Goal: Use online tool/utility: Utilize a website feature to perform a specific function

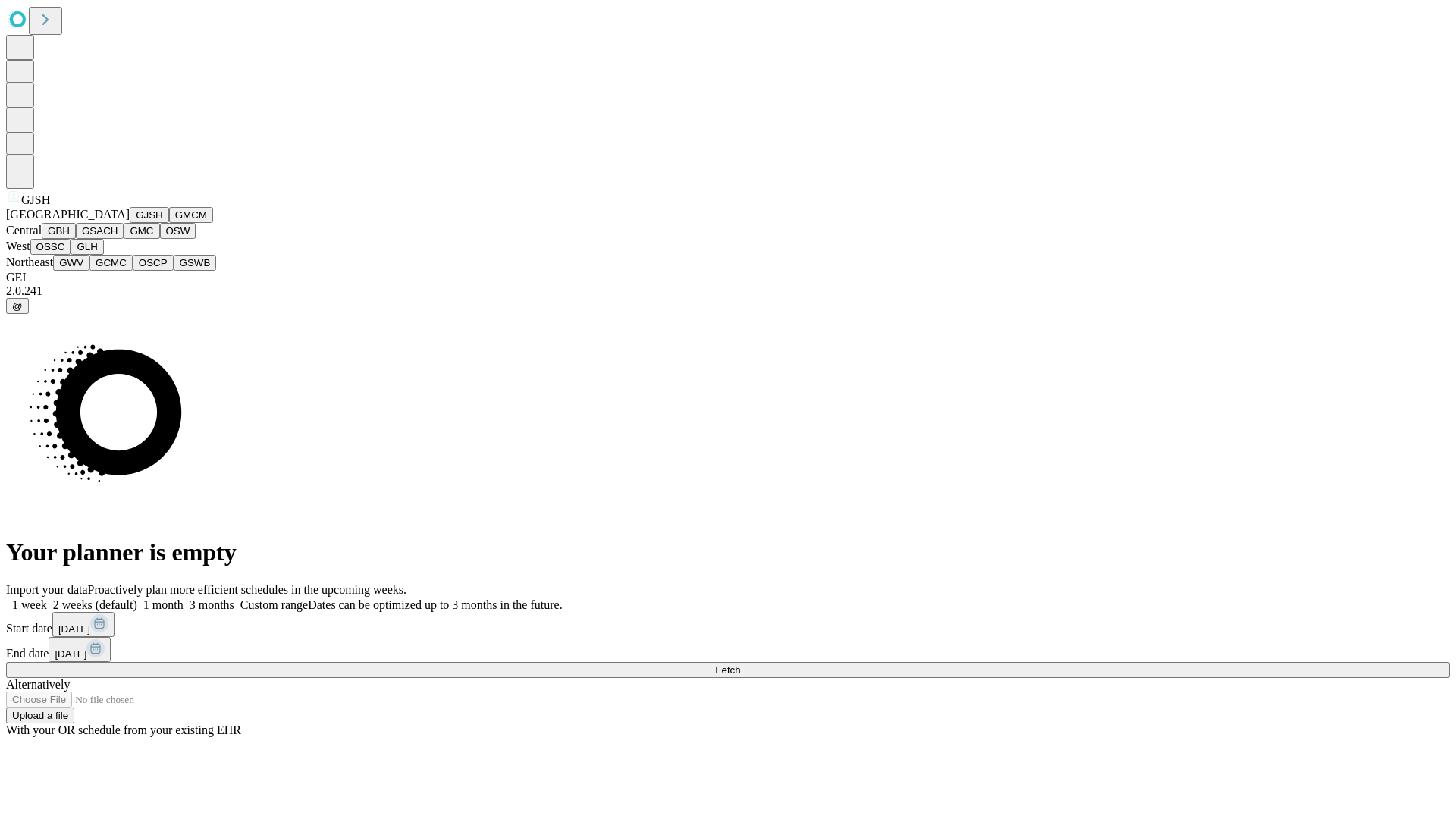
click at [130, 223] on button "GJSH" at bounding box center [149, 215] width 40 height 16
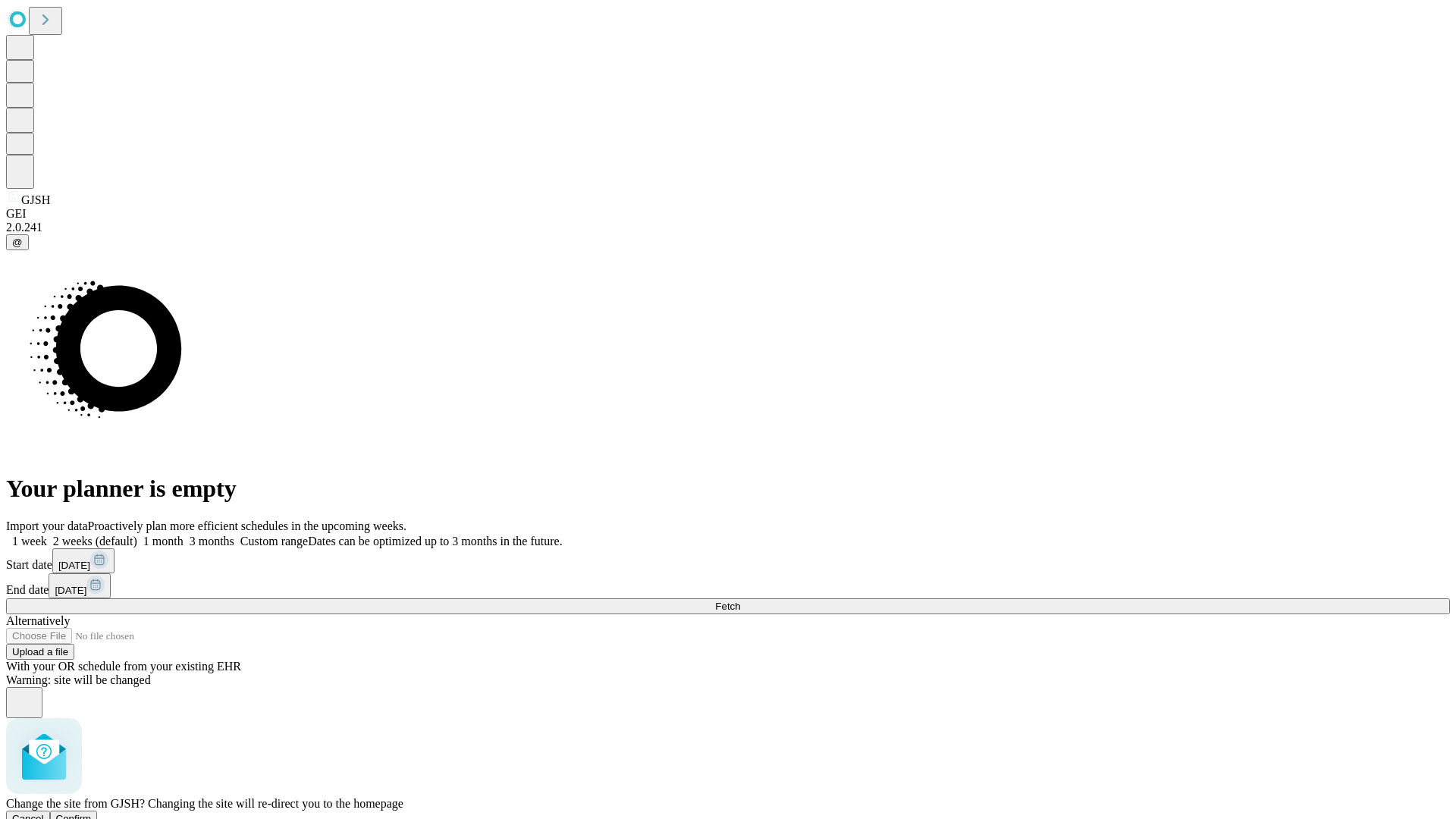
click at [92, 813] on span "Confirm" at bounding box center [74, 819] width 36 height 11
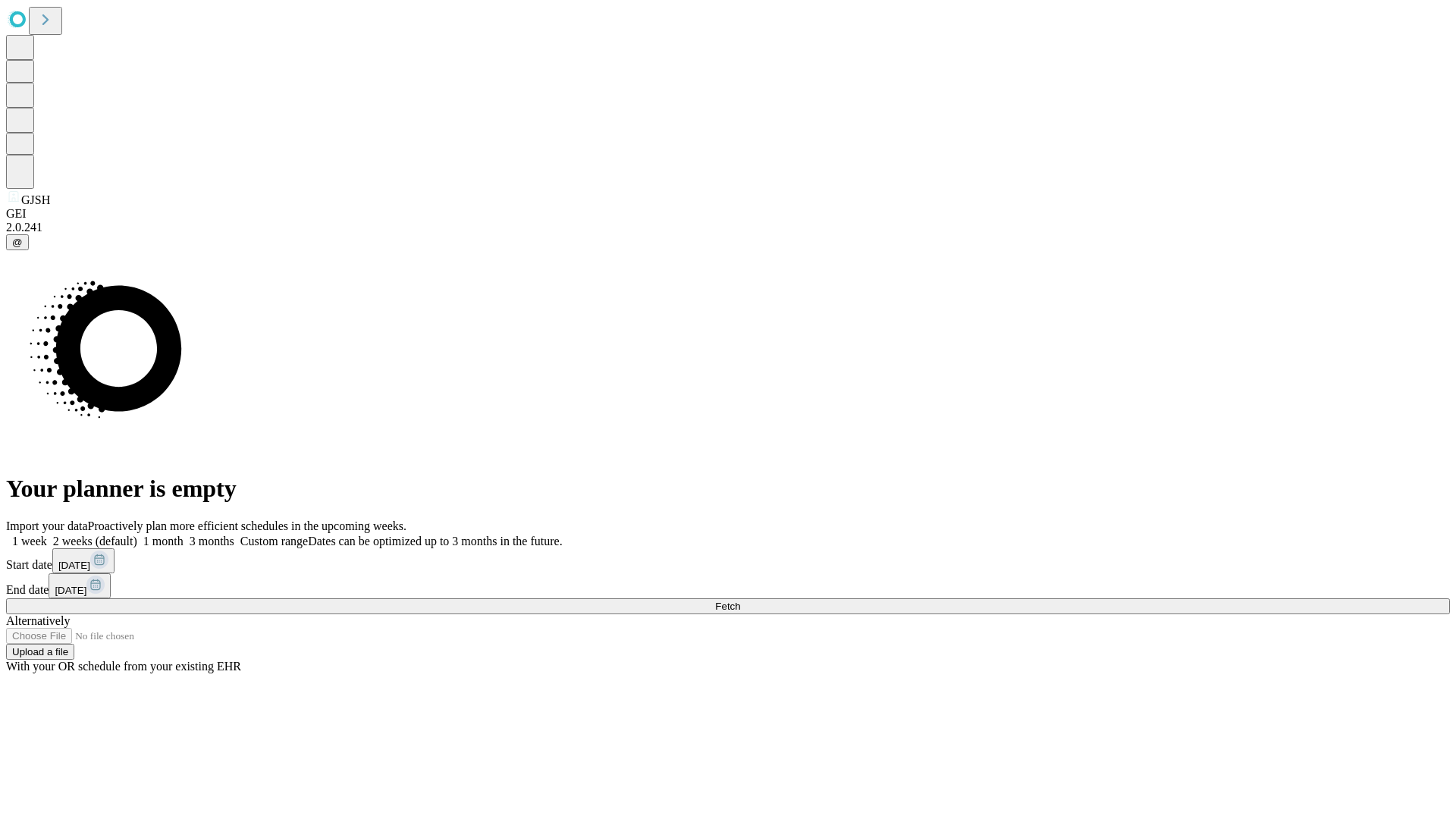
click at [47, 535] on label "1 week" at bounding box center [26, 542] width 41 height 13
click at [740, 601] on span "Fetch" at bounding box center [727, 606] width 25 height 11
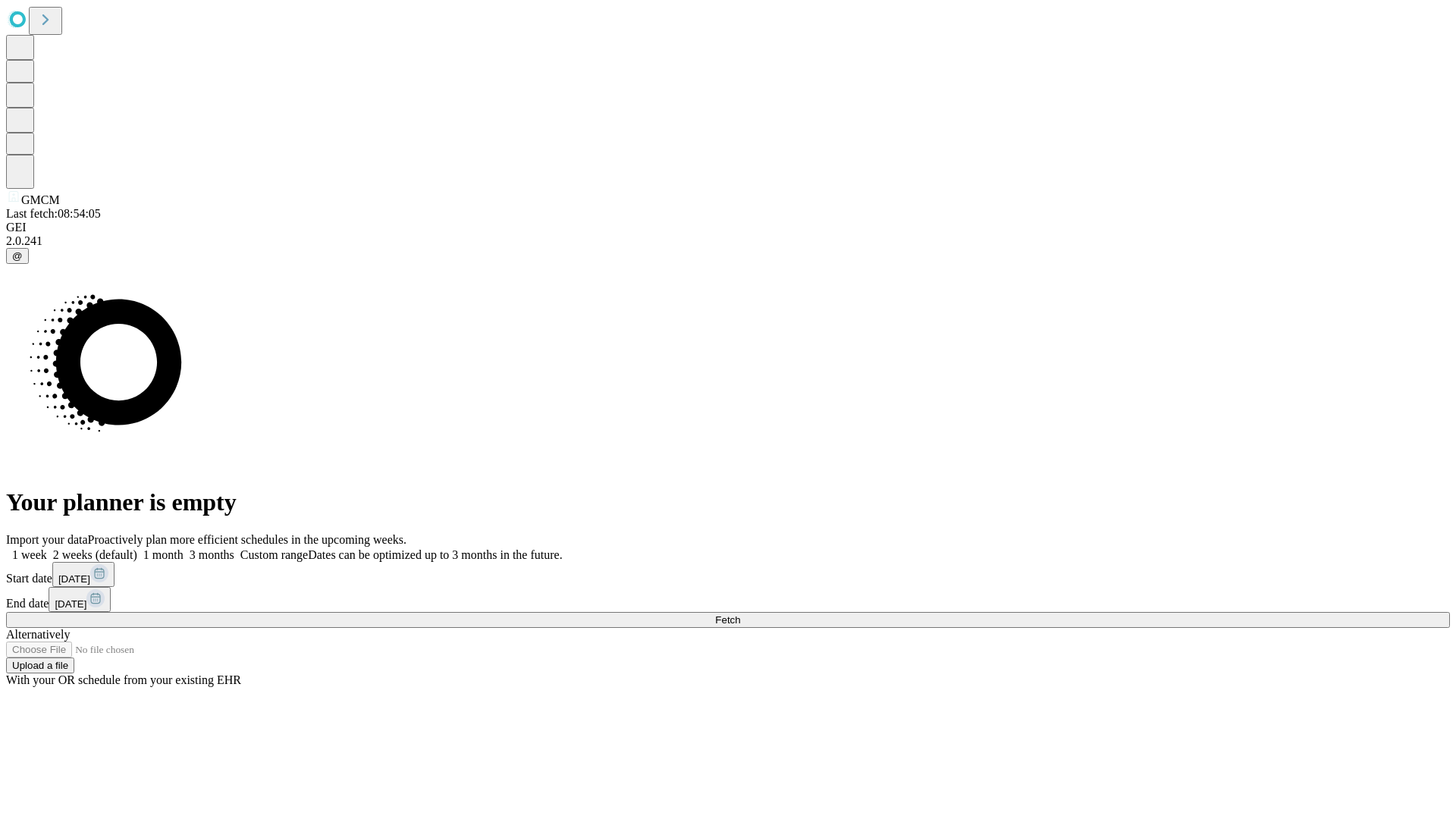
click at [47, 549] on label "1 week" at bounding box center [26, 555] width 41 height 13
click at [740, 615] on span "Fetch" at bounding box center [727, 620] width 25 height 11
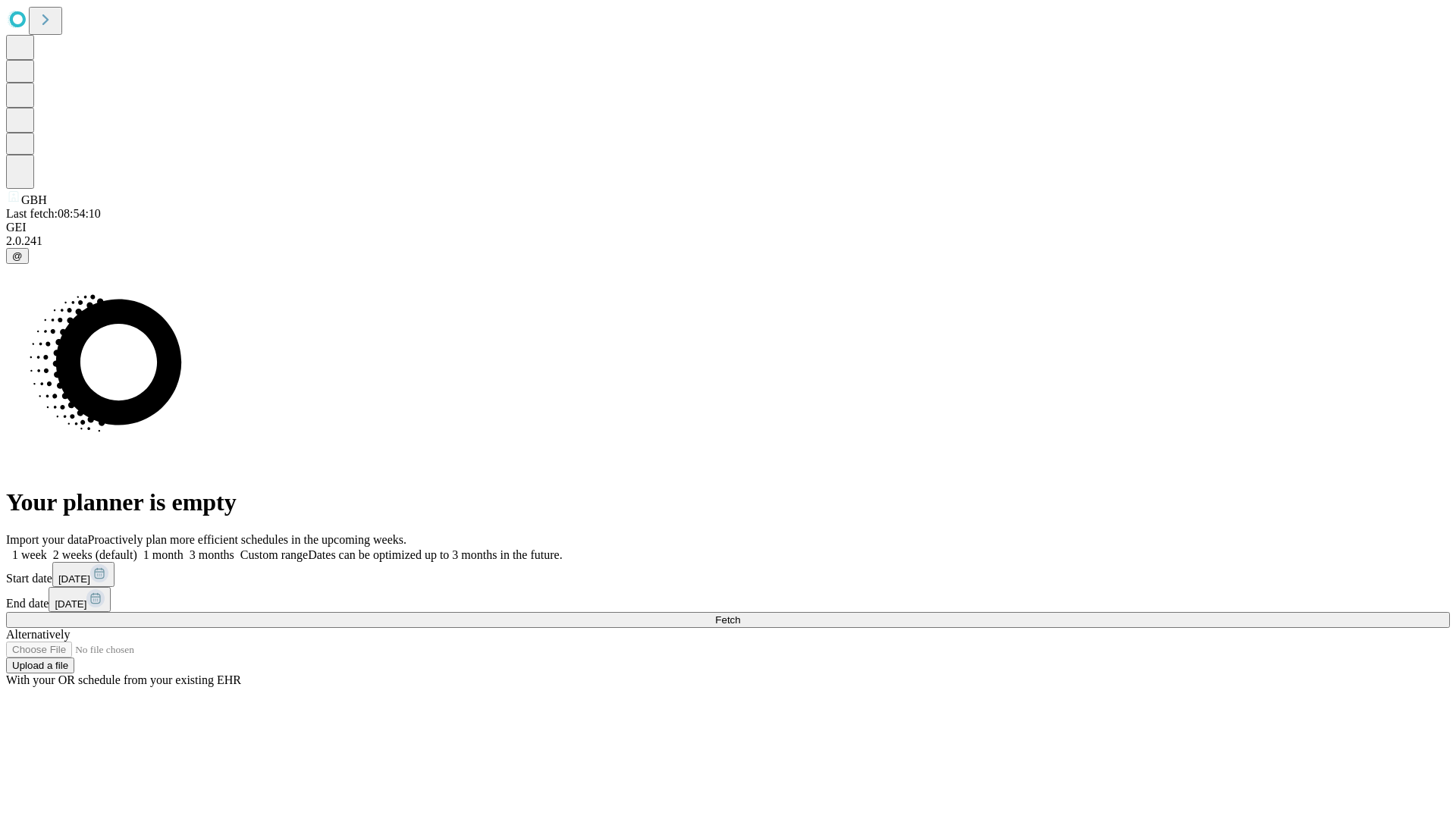
click at [47, 549] on label "1 week" at bounding box center [26, 555] width 41 height 13
click at [740, 615] on span "Fetch" at bounding box center [727, 620] width 25 height 11
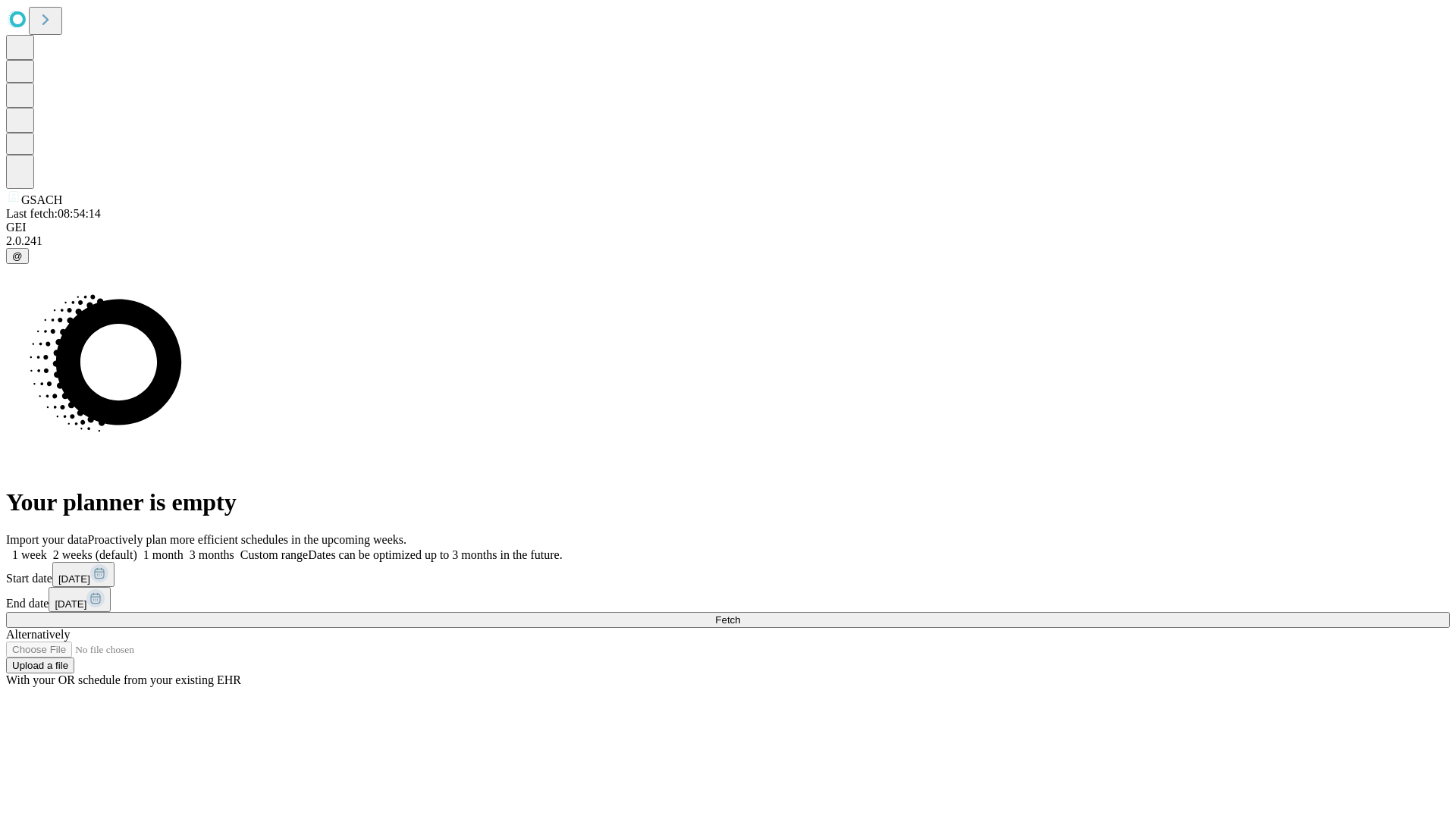
click at [47, 549] on label "1 week" at bounding box center [26, 555] width 41 height 13
click at [740, 615] on span "Fetch" at bounding box center [727, 620] width 25 height 11
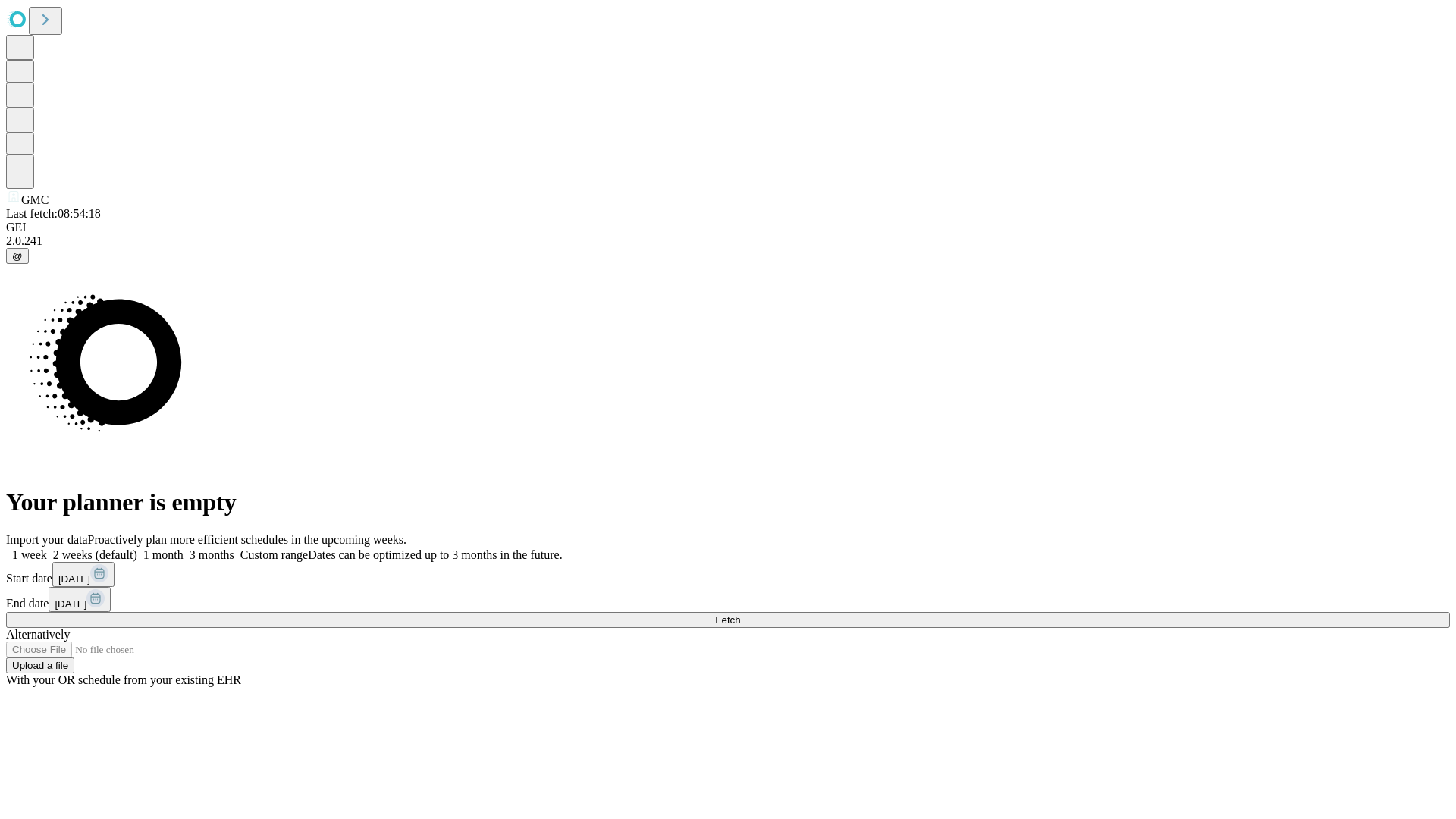
click at [47, 549] on label "1 week" at bounding box center [26, 555] width 41 height 13
click at [740, 615] on span "Fetch" at bounding box center [727, 620] width 25 height 11
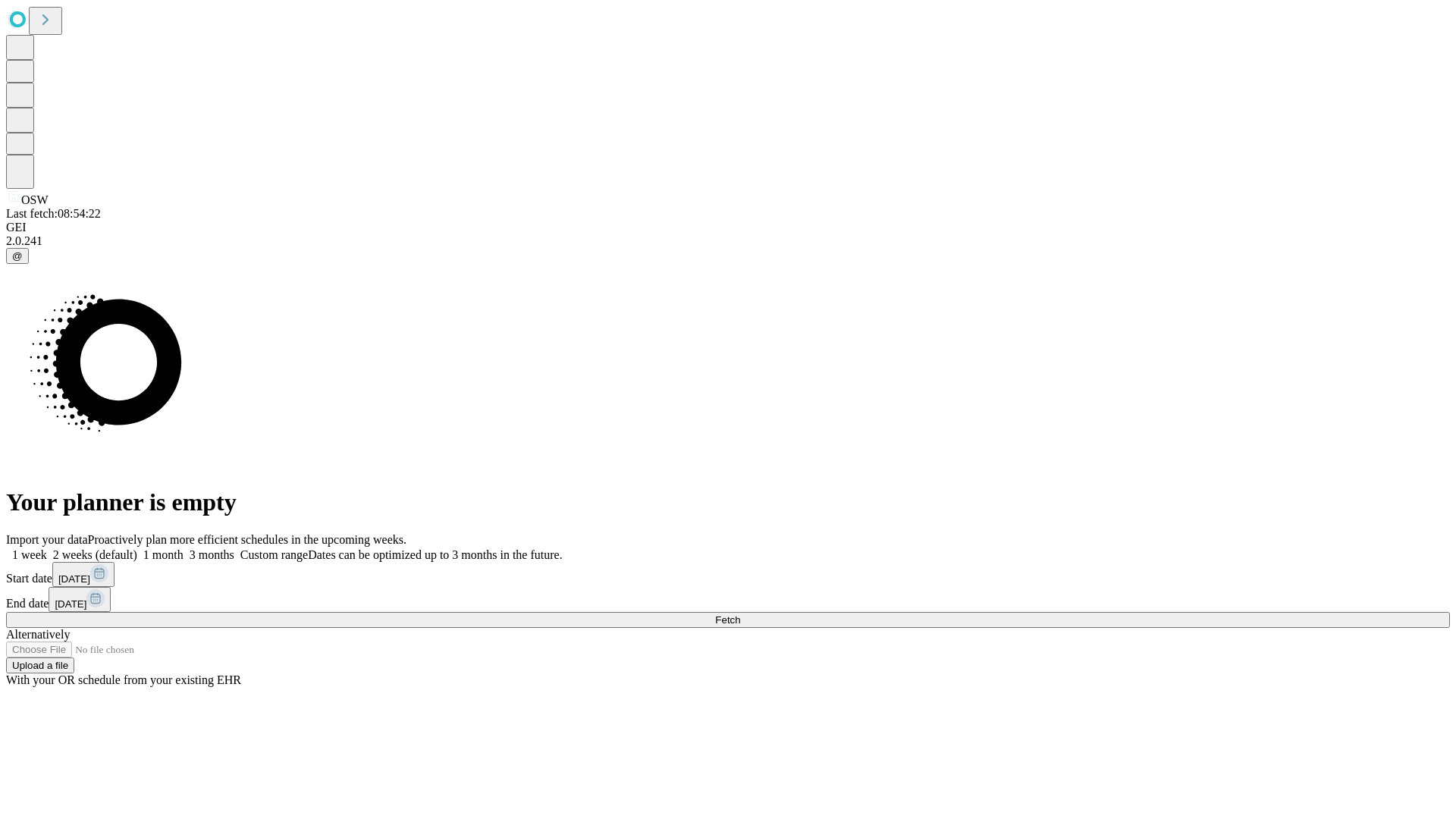
click at [740, 615] on span "Fetch" at bounding box center [727, 620] width 25 height 11
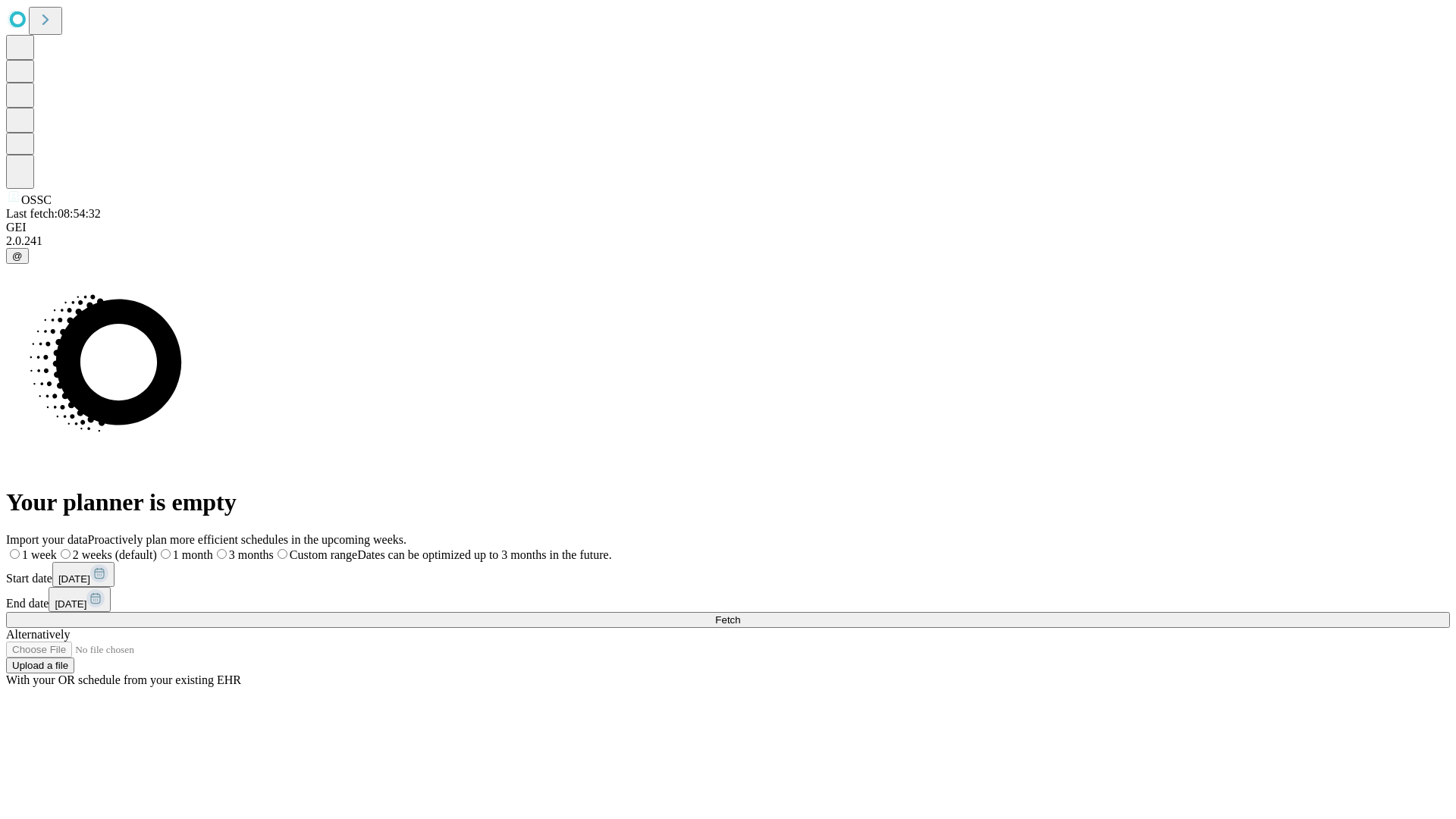
click at [740, 615] on span "Fetch" at bounding box center [727, 620] width 25 height 11
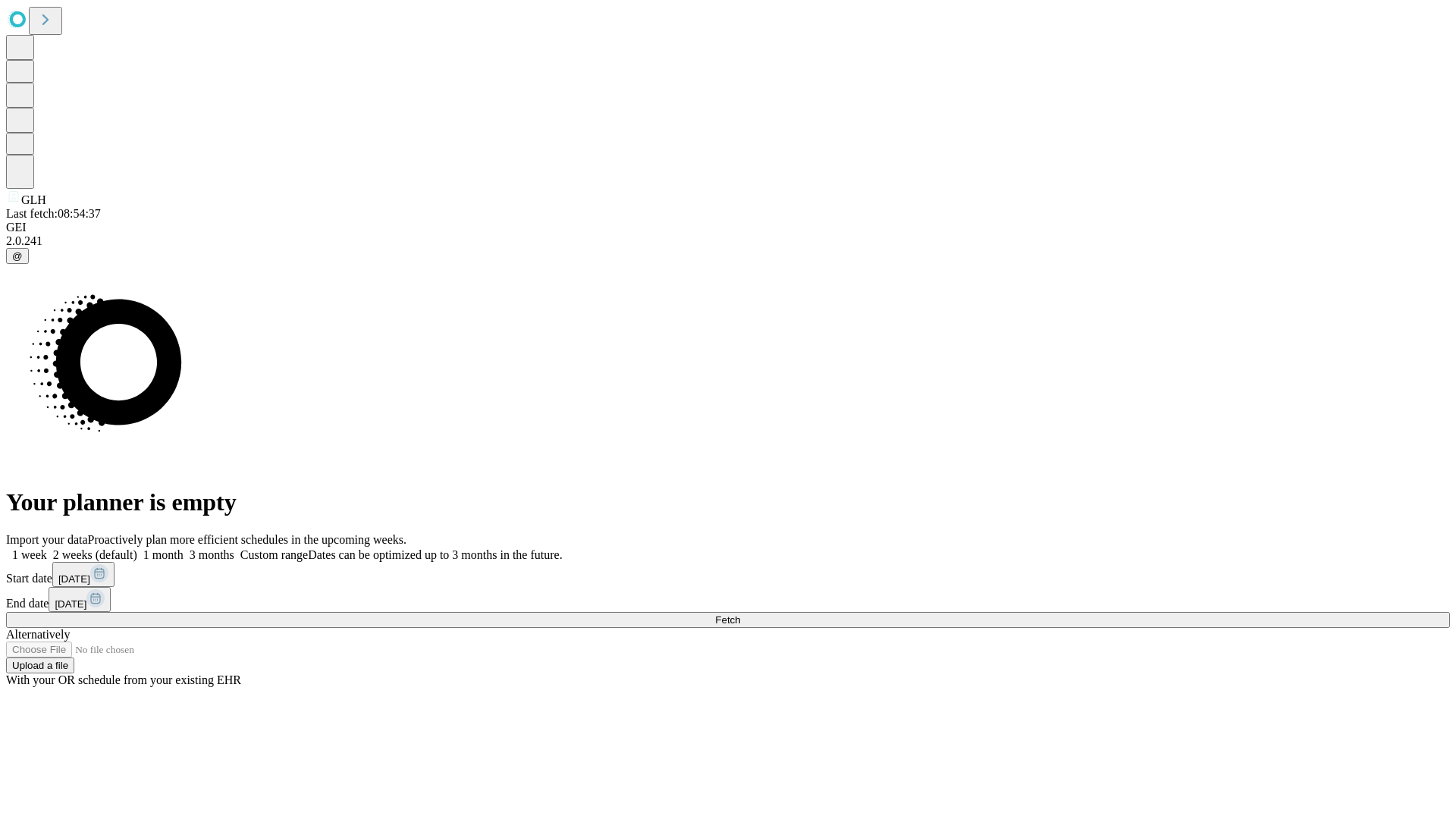
click at [47, 549] on label "1 week" at bounding box center [26, 555] width 41 height 13
click at [740, 615] on span "Fetch" at bounding box center [727, 620] width 25 height 11
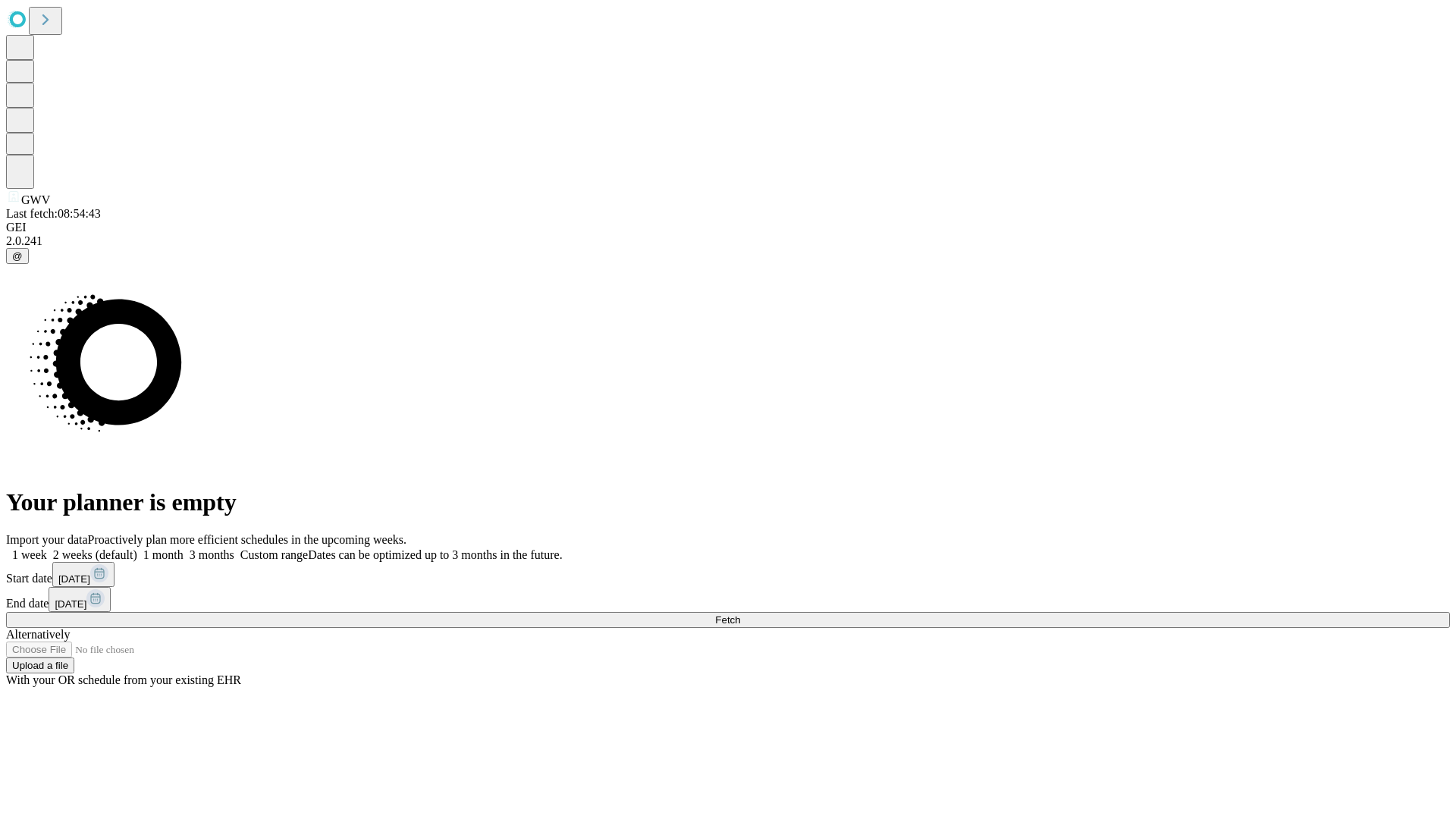
click at [47, 549] on label "1 week" at bounding box center [26, 555] width 41 height 13
click at [740, 615] on span "Fetch" at bounding box center [727, 620] width 25 height 11
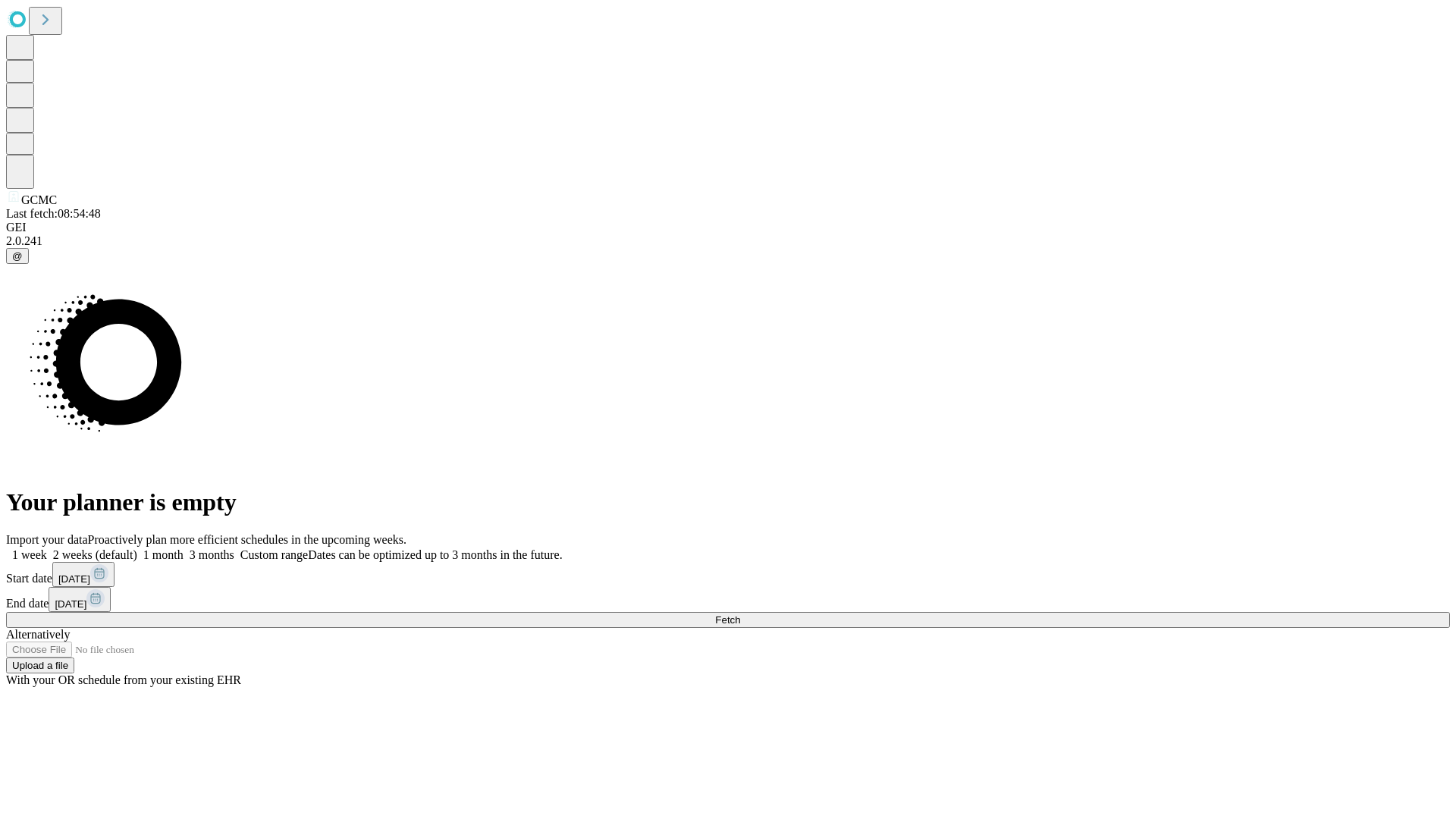
click at [47, 549] on label "1 week" at bounding box center [26, 555] width 41 height 13
click at [740, 615] on span "Fetch" at bounding box center [727, 620] width 25 height 11
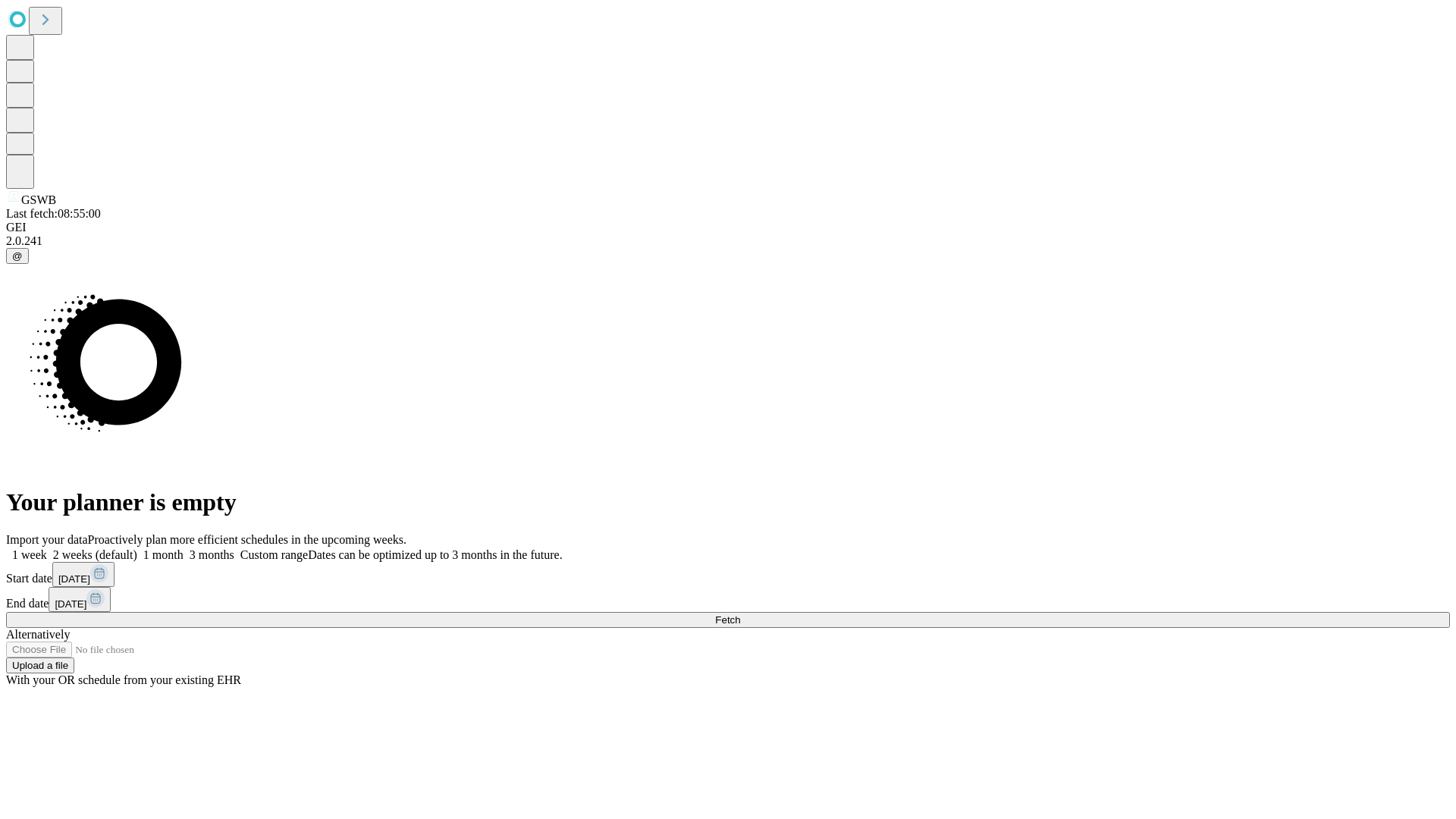
click at [47, 549] on label "1 week" at bounding box center [26, 555] width 41 height 13
click at [740, 615] on span "Fetch" at bounding box center [727, 620] width 25 height 11
